Goal: Task Accomplishment & Management: Use online tool/utility

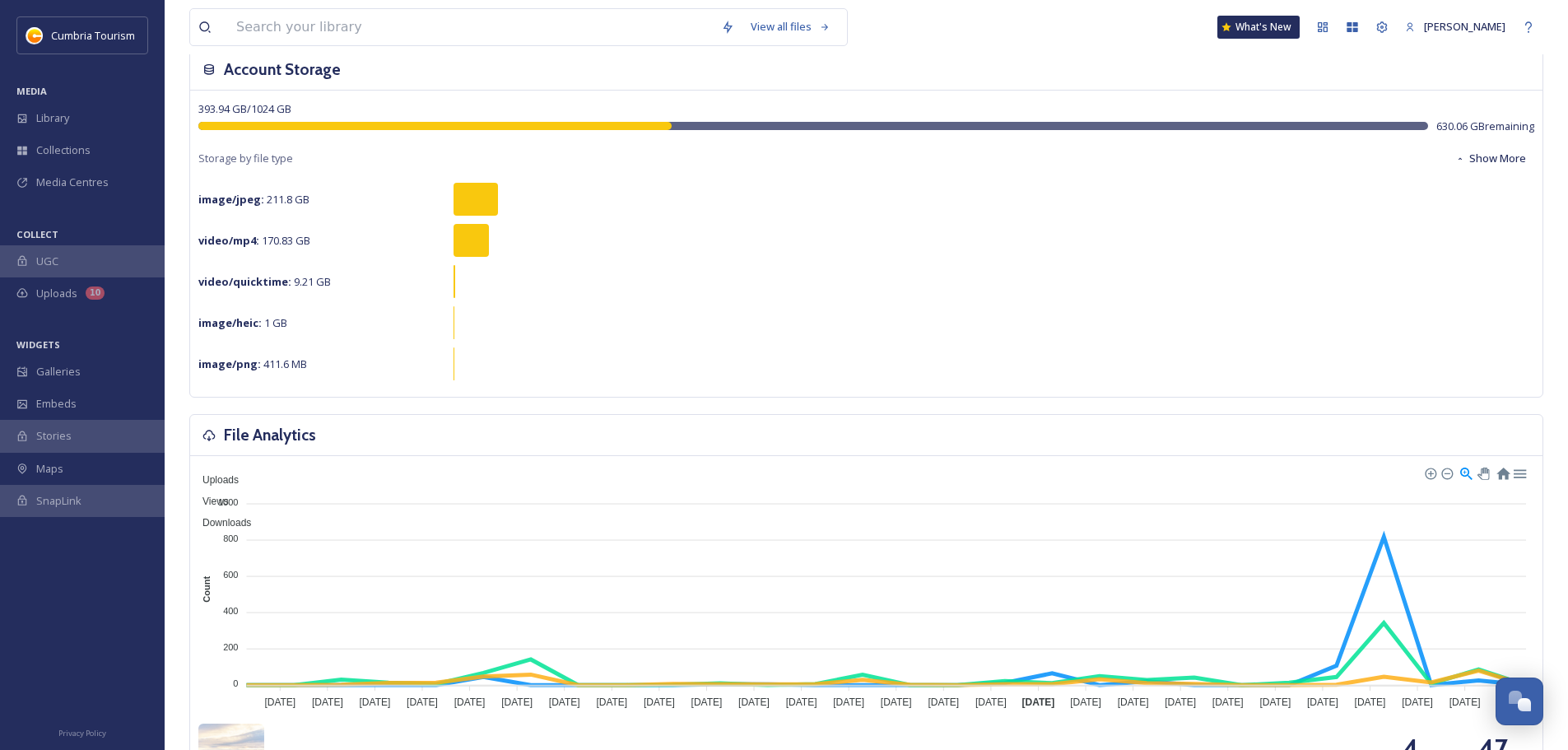
scroll to position [247, 0]
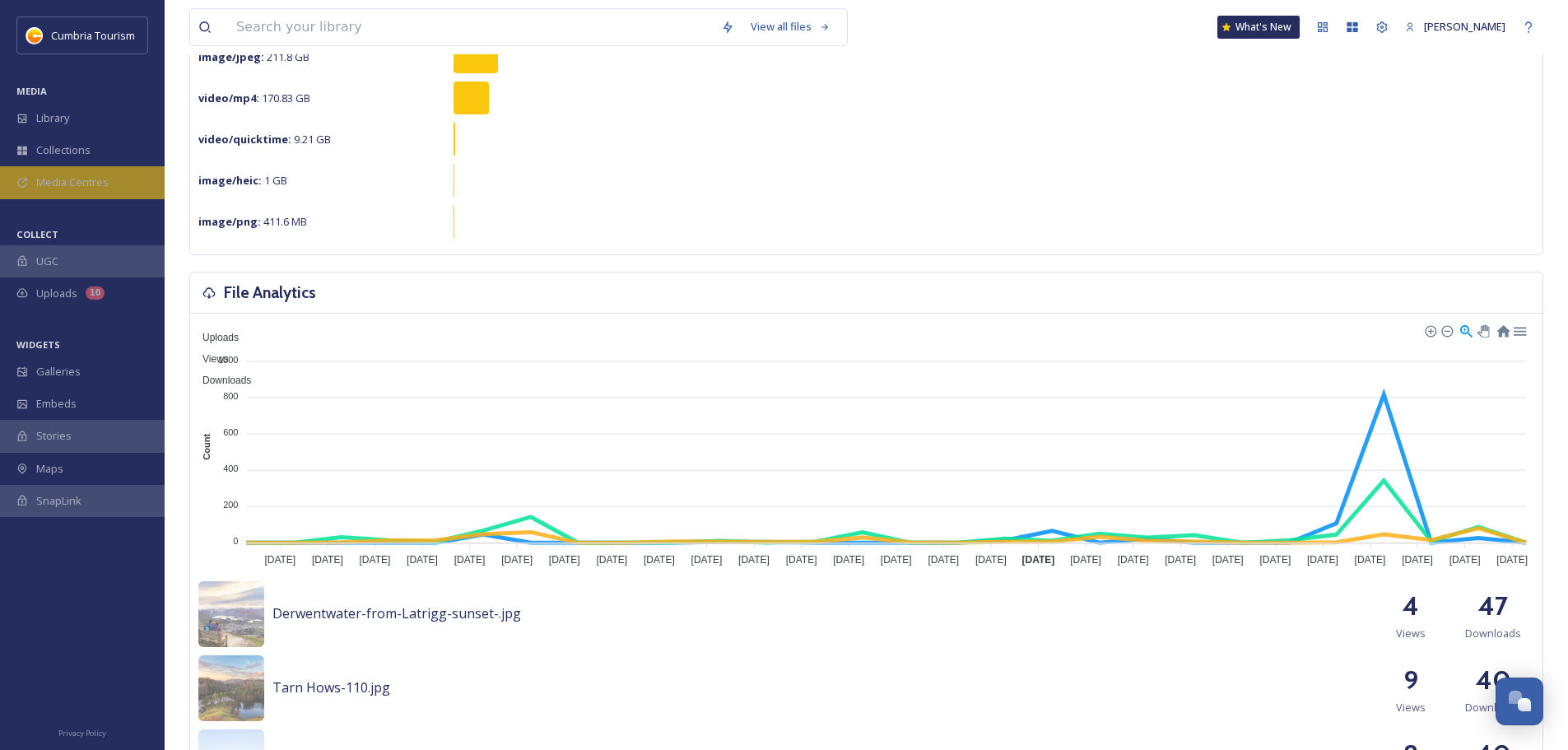
click at [136, 183] on div "Media Centres" at bounding box center [82, 182] width 164 height 32
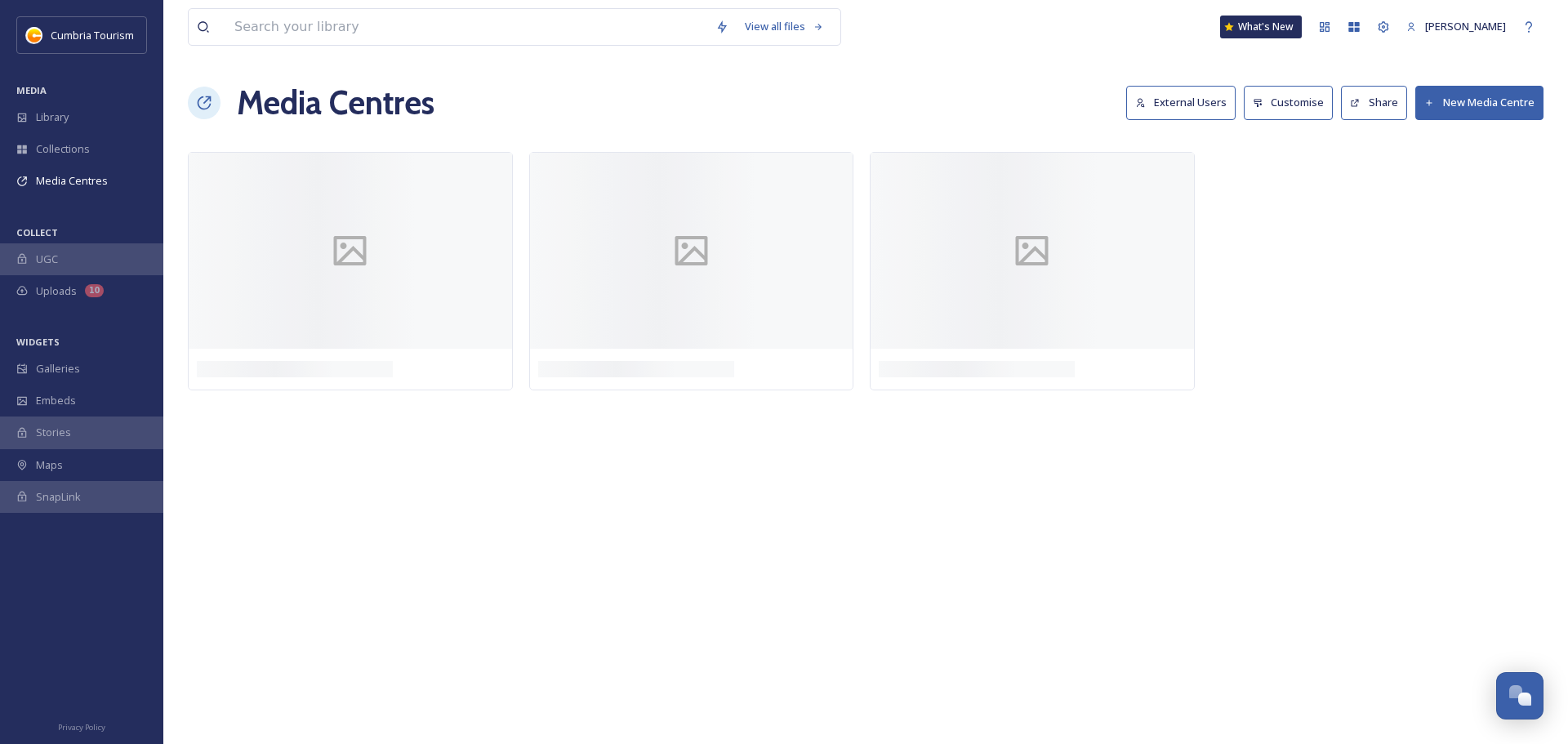
click at [1200, 99] on button "External Users" at bounding box center [1181, 102] width 109 height 34
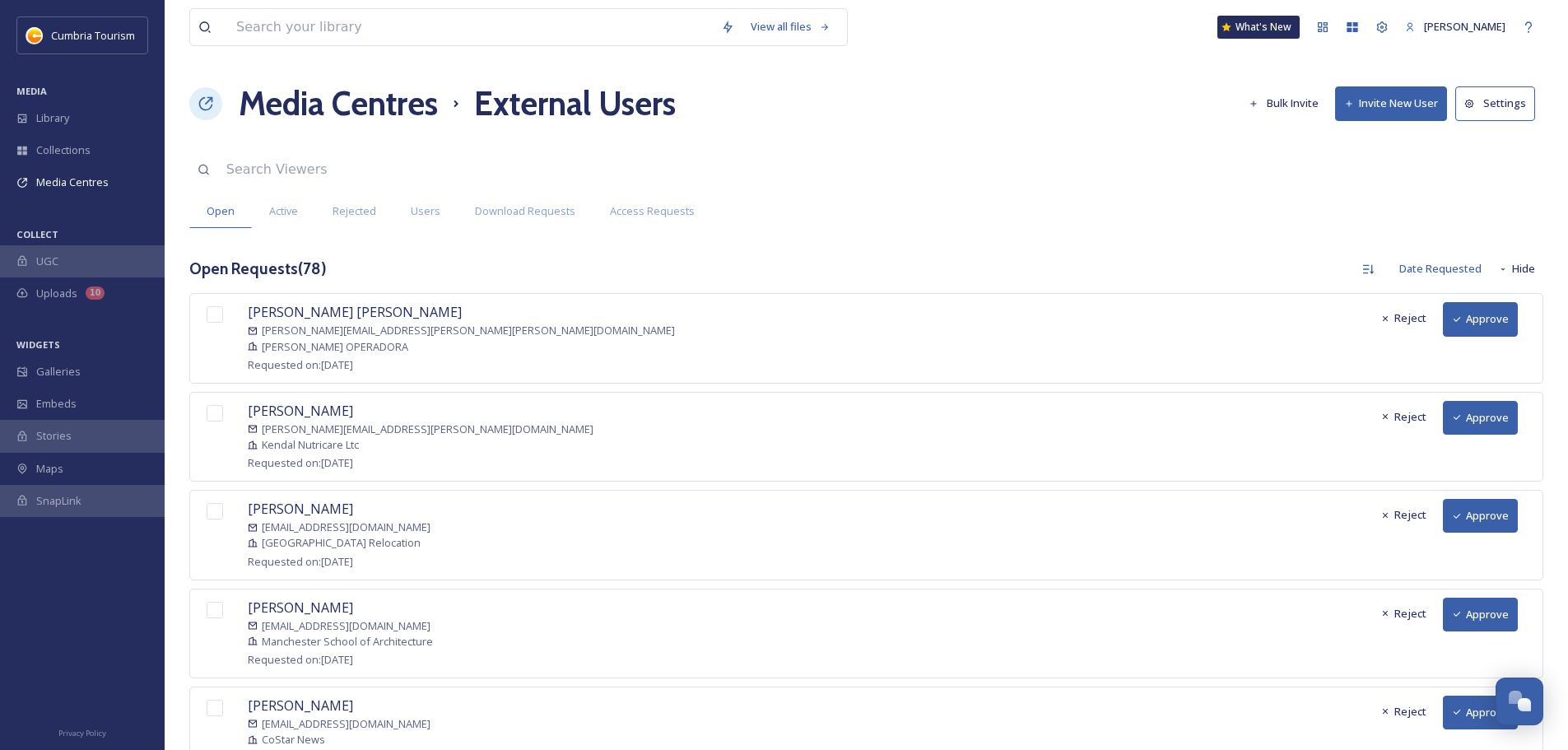
click at [1466, 510] on button "Approve" at bounding box center [1480, 516] width 75 height 34
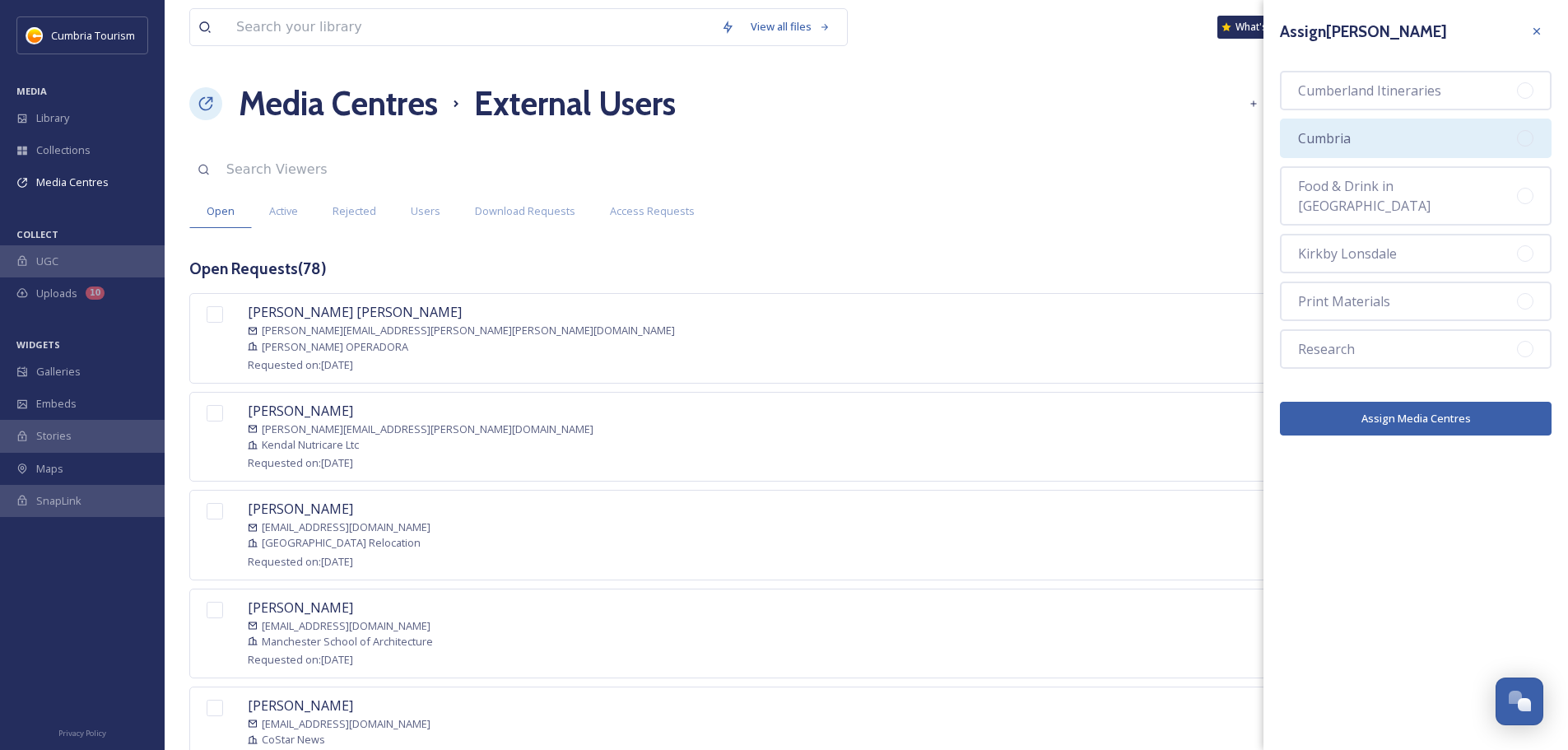
click at [1426, 140] on div "Cumbria" at bounding box center [1416, 138] width 272 height 39
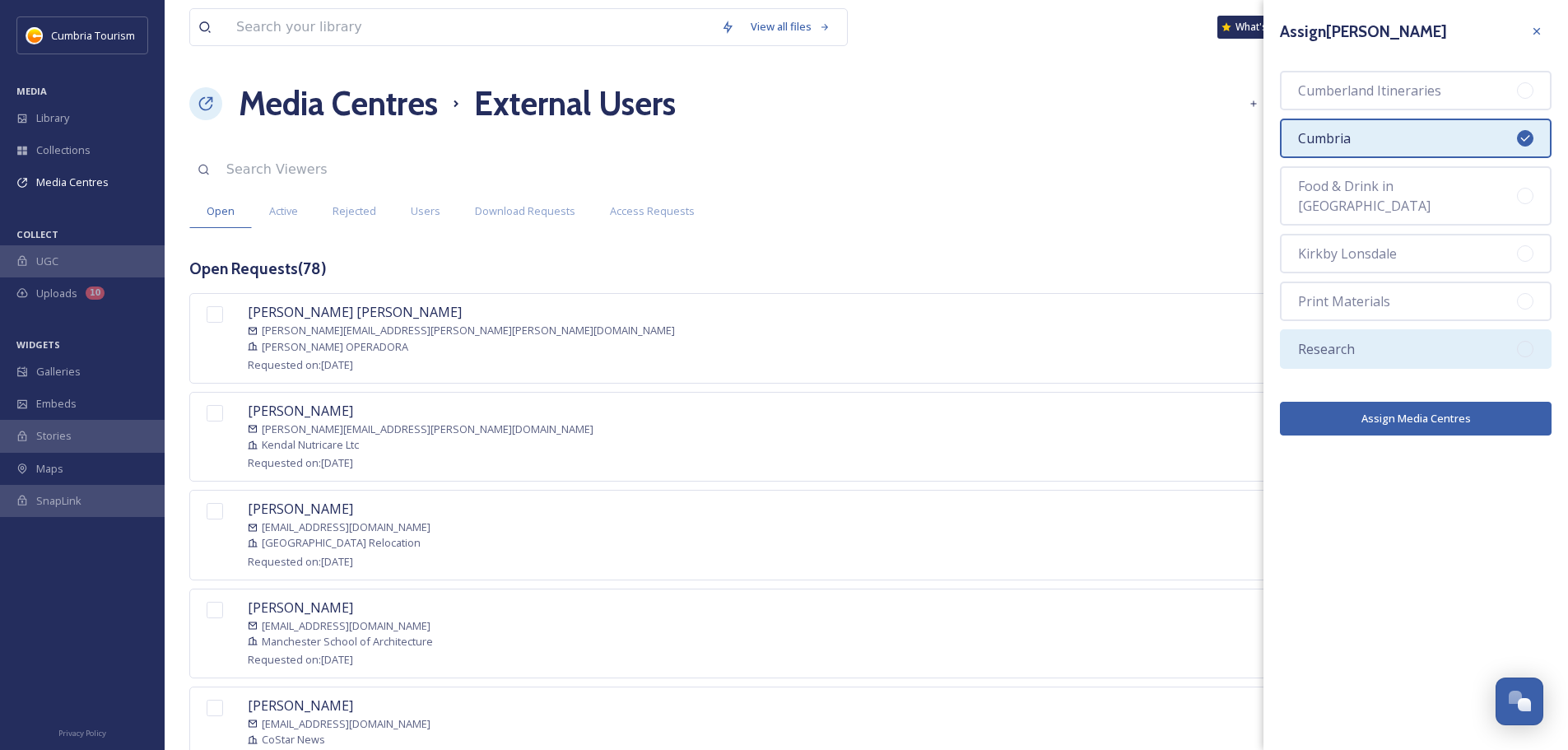
click at [1427, 330] on div "Research" at bounding box center [1416, 349] width 272 height 39
click at [1431, 409] on button "Assign Media Centres" at bounding box center [1416, 419] width 272 height 34
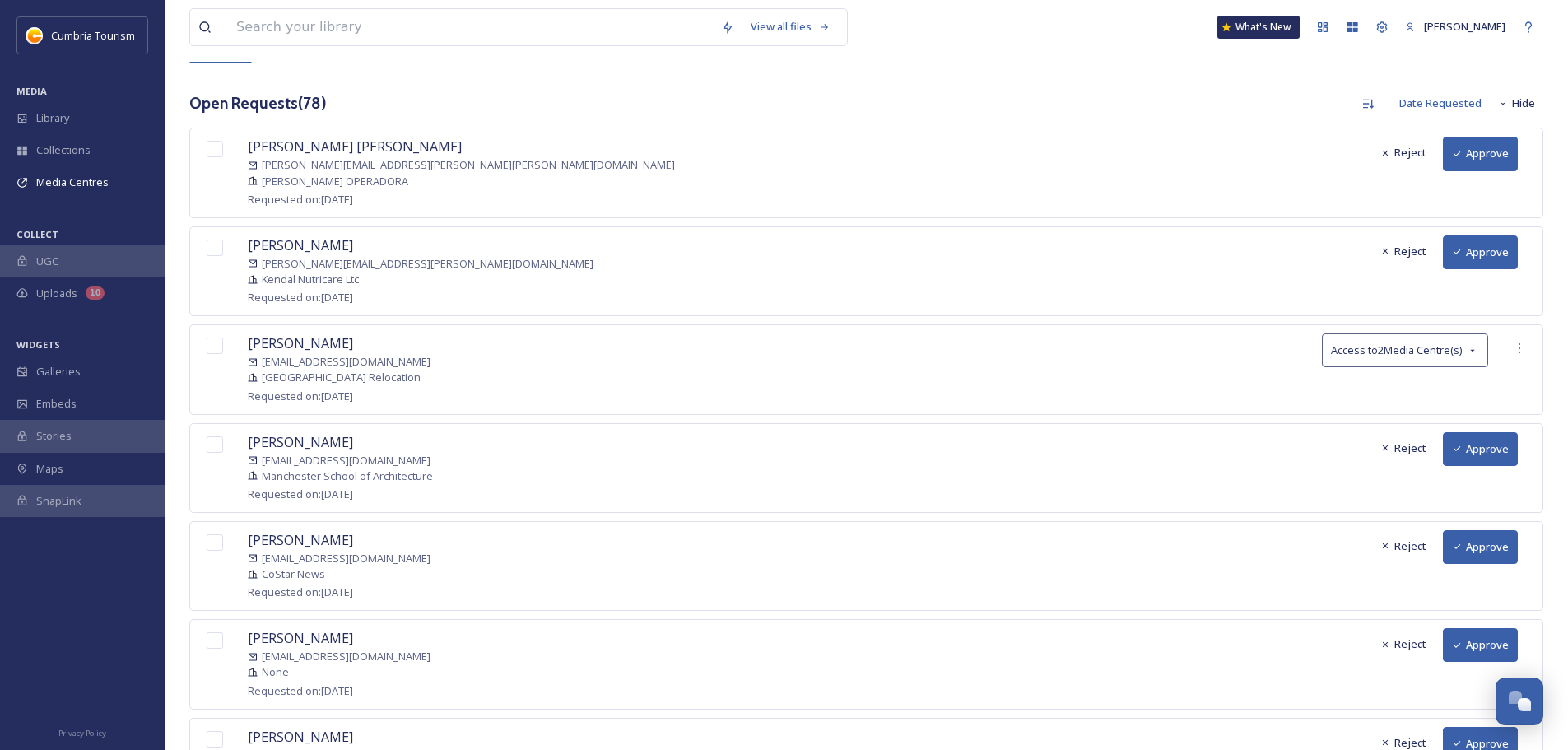
scroll to position [164, 0]
click at [1459, 252] on icon at bounding box center [1456, 252] width 6 height 5
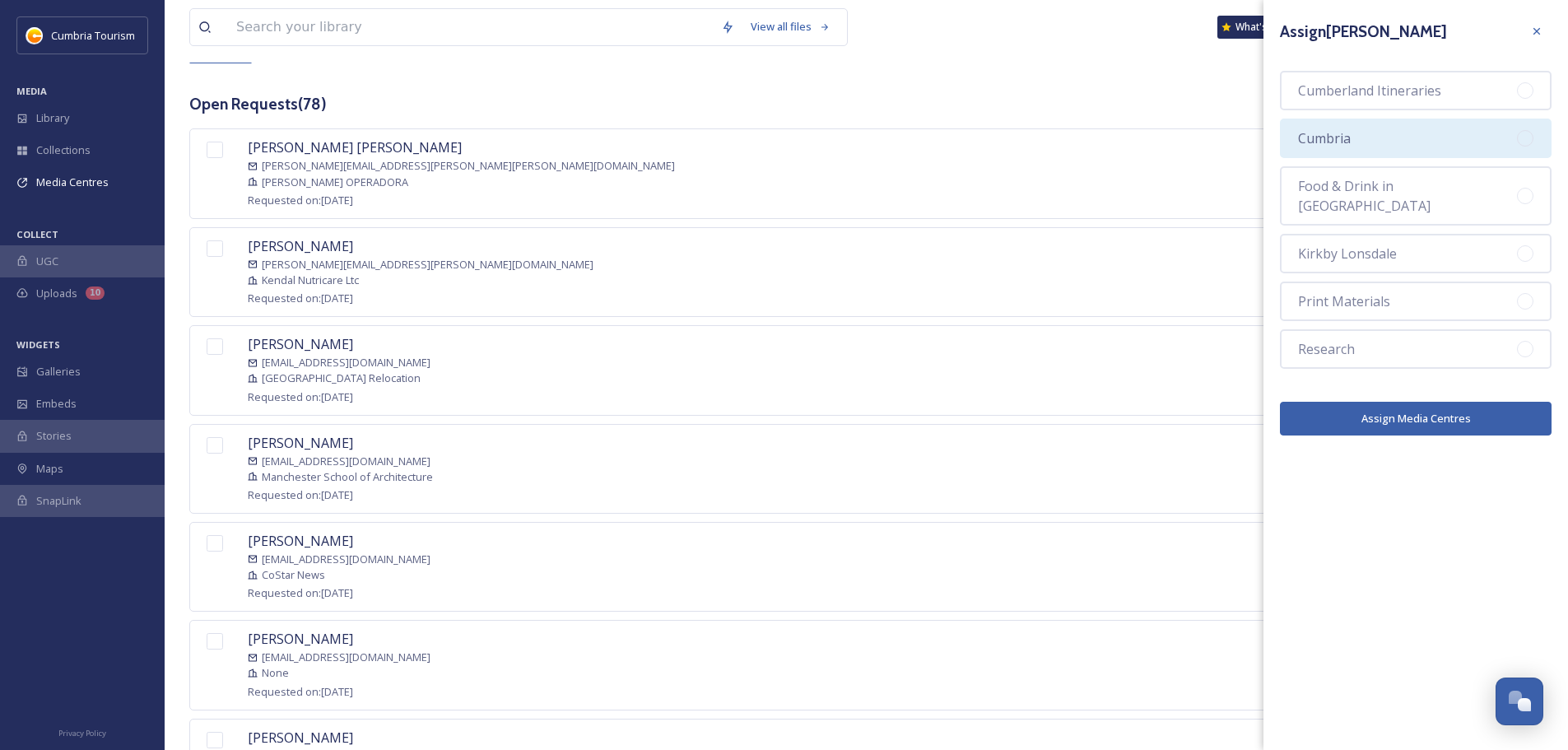
click at [1379, 133] on div "Cumbria" at bounding box center [1416, 138] width 272 height 39
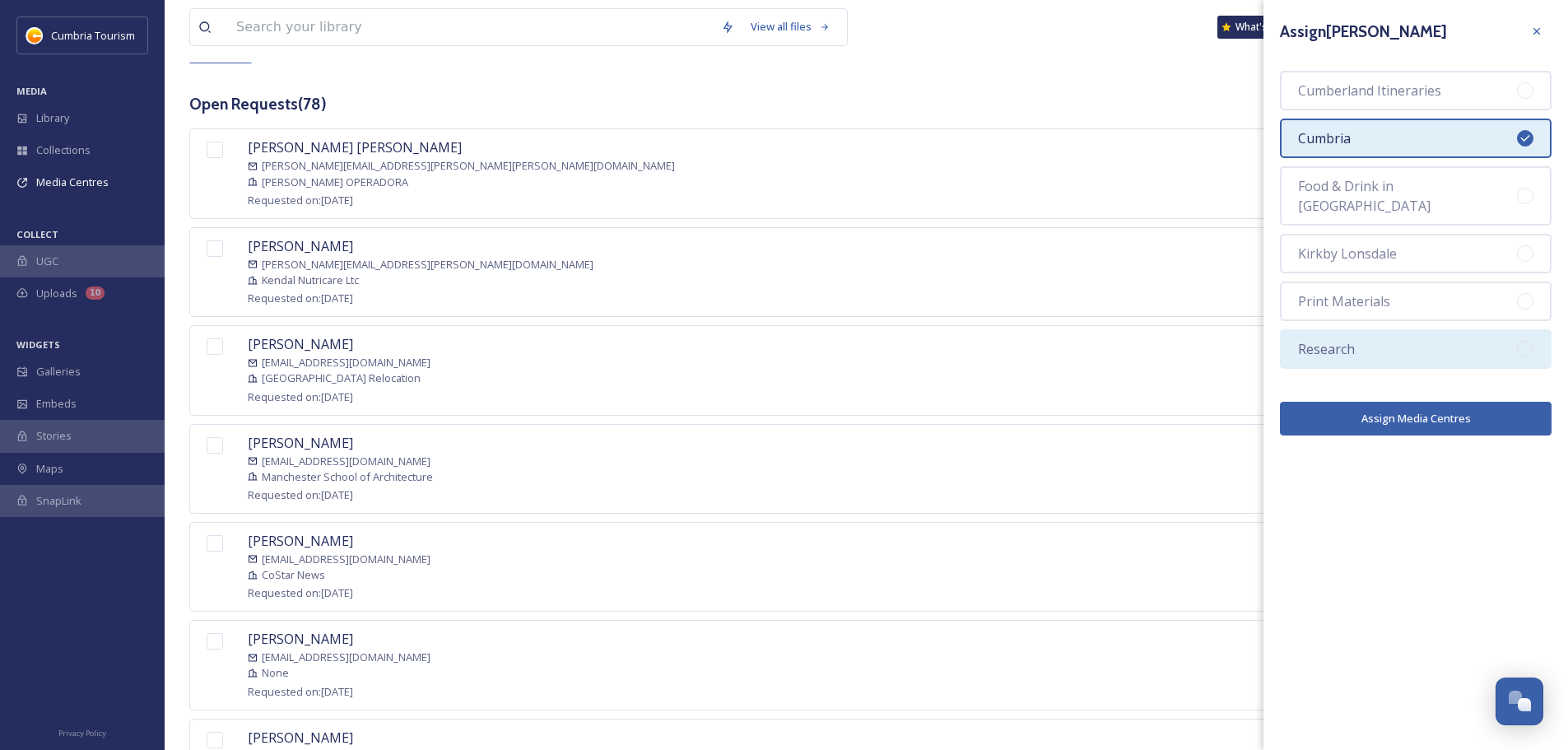
click at [1376, 330] on div "Research" at bounding box center [1416, 349] width 272 height 39
click at [1404, 402] on button "Assign Media Centres" at bounding box center [1416, 419] width 272 height 34
